Goal: Download file/media

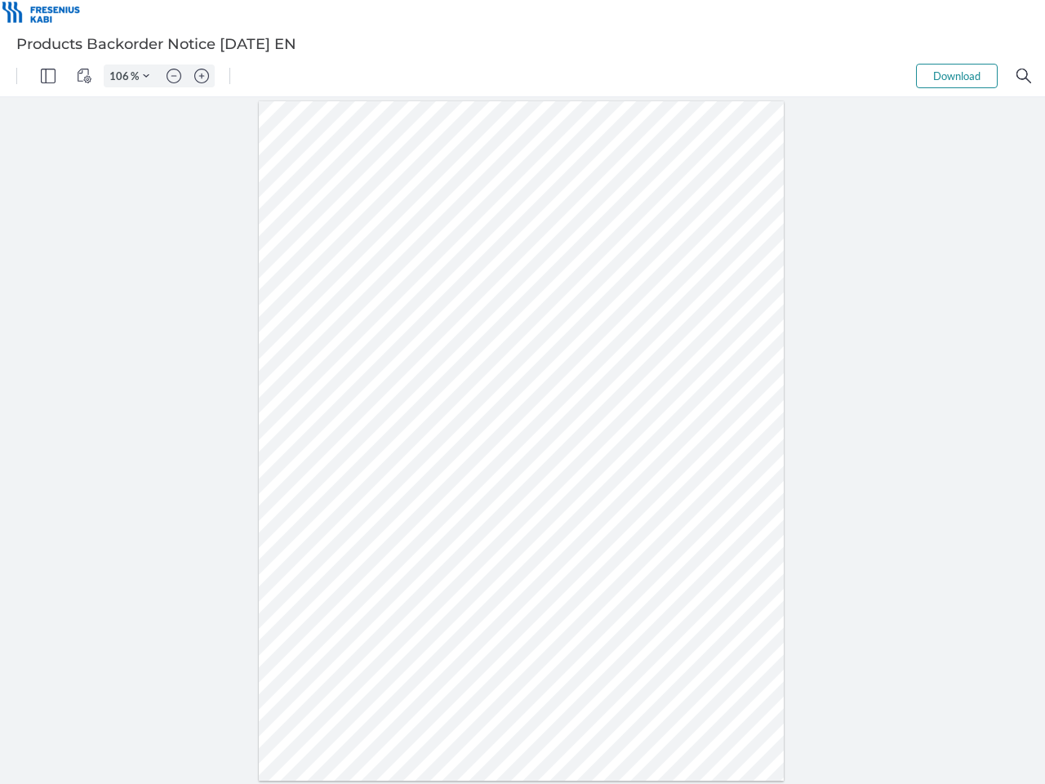
click at [48, 76] on img "Panel" at bounding box center [48, 76] width 15 height 15
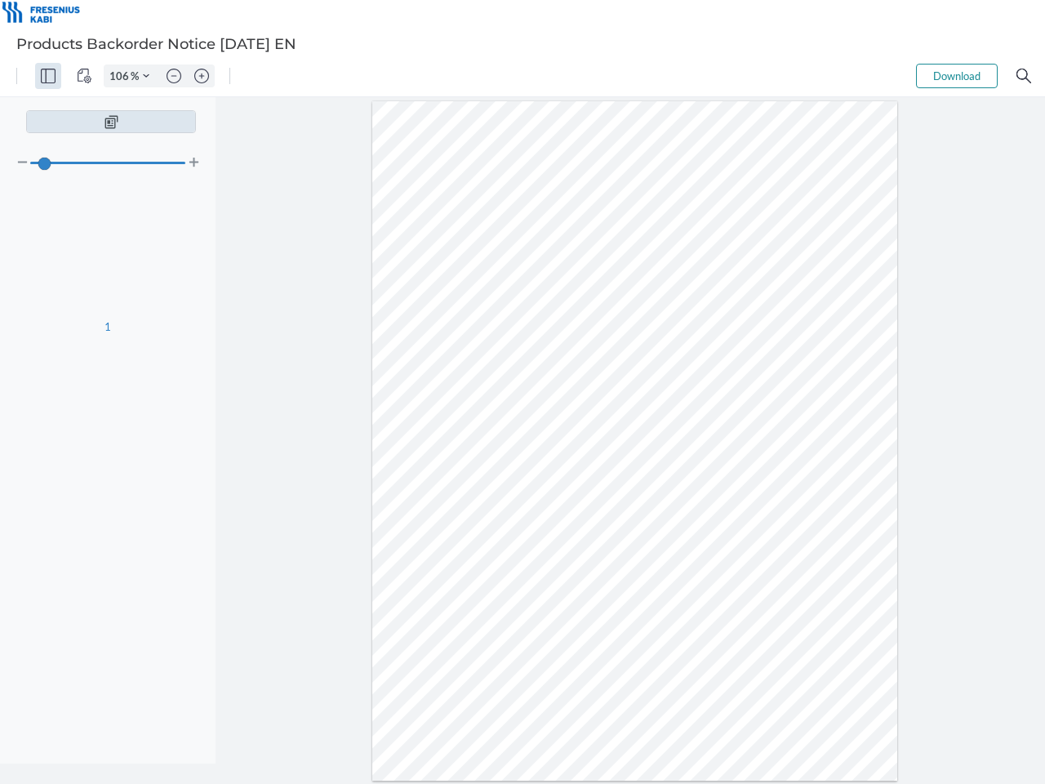
click at [84, 76] on img "View Controls" at bounding box center [84, 76] width 15 height 15
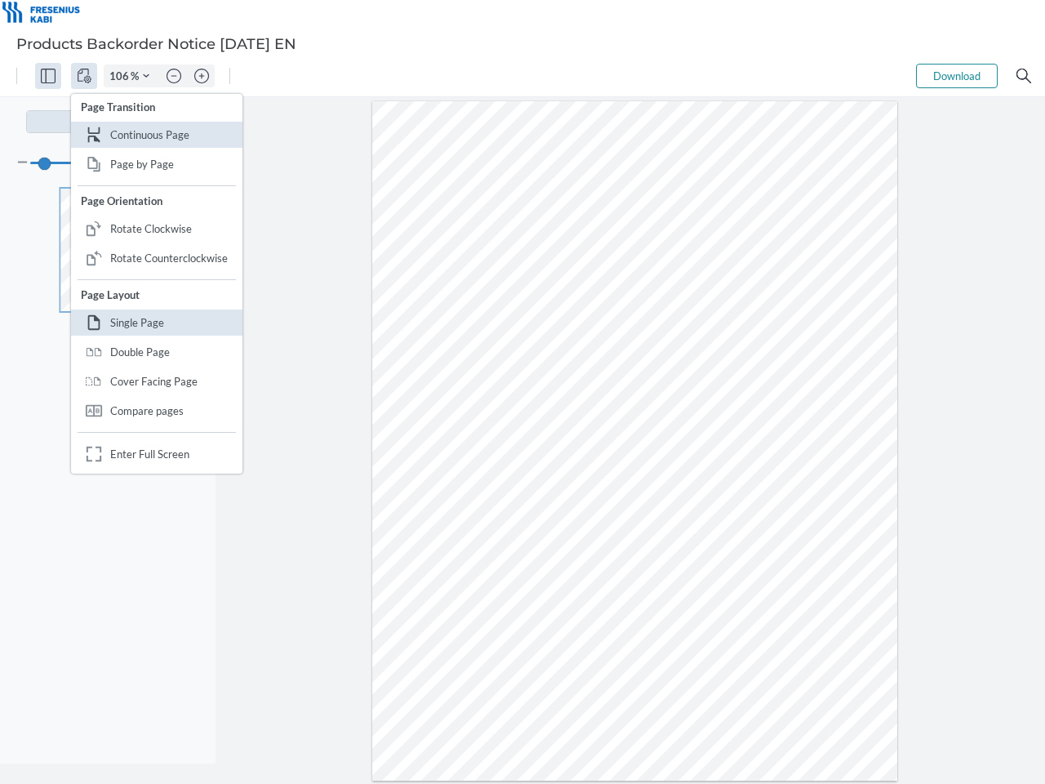
click at [122, 76] on input "106" at bounding box center [118, 76] width 26 height 15
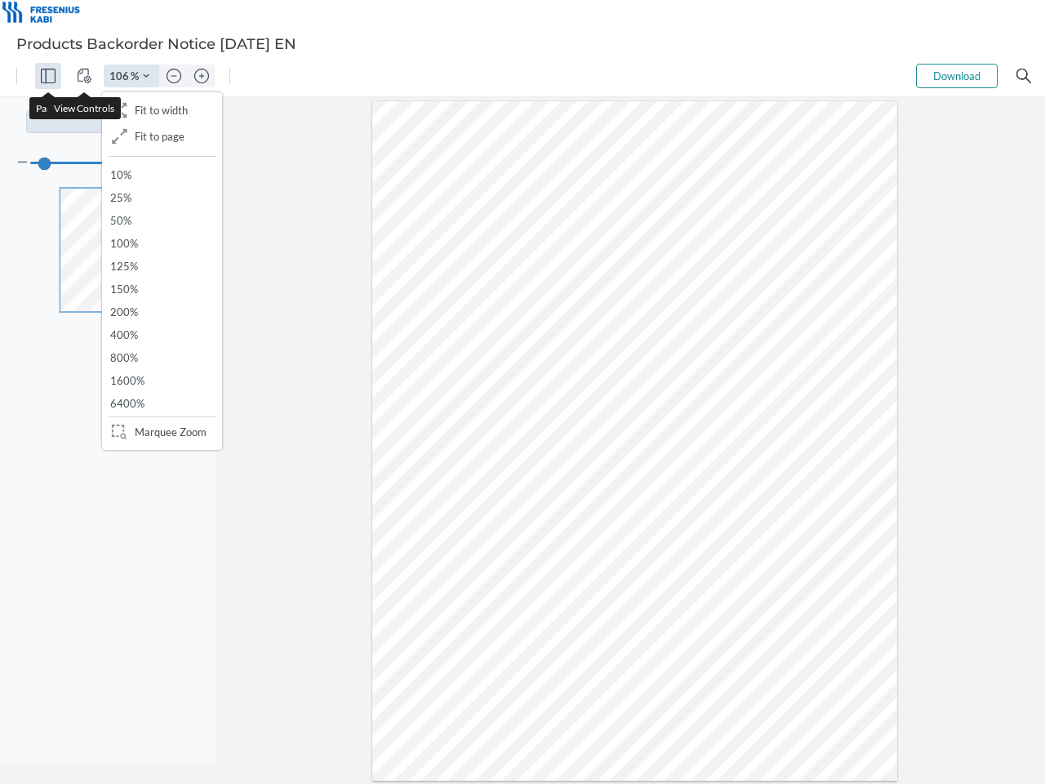
click at [146, 76] on img "Zoom Controls" at bounding box center [146, 76] width 7 height 7
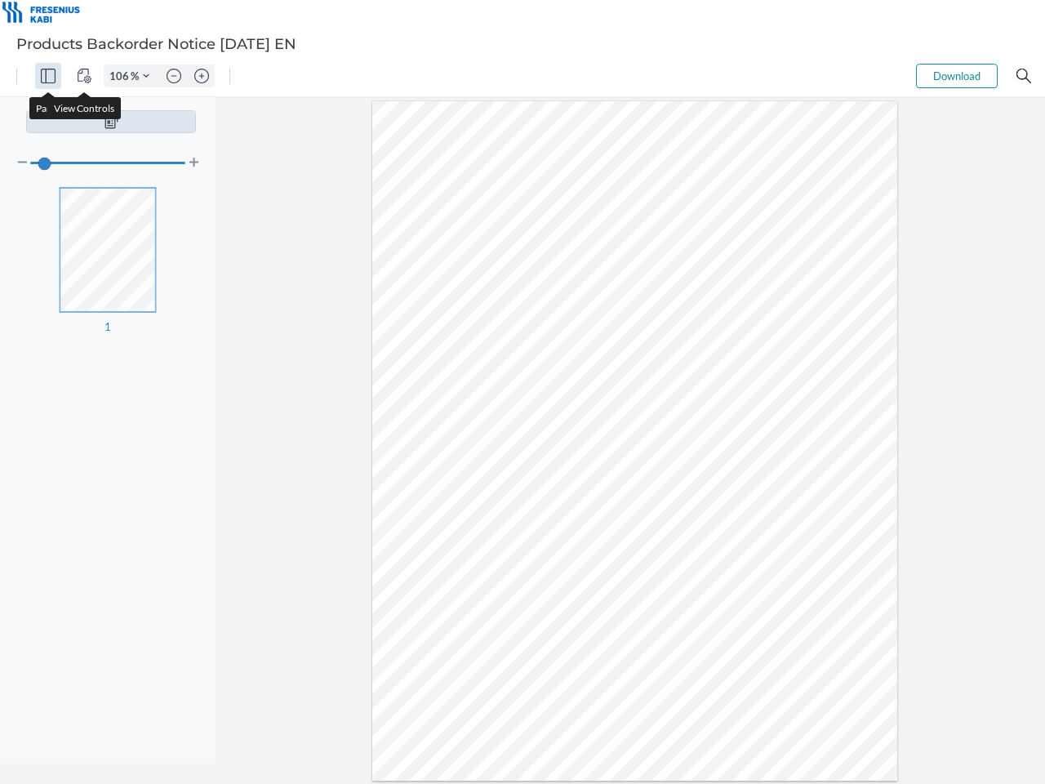
click at [174, 76] on img "Zoom out" at bounding box center [174, 76] width 15 height 15
click at [202, 76] on img "Zoom in" at bounding box center [201, 76] width 15 height 15
type input "106"
click at [957, 76] on button "Download" at bounding box center [957, 76] width 82 height 24
click at [1024, 76] on img "Search" at bounding box center [1024, 76] width 15 height 15
